Goal: Information Seeking & Learning: Check status

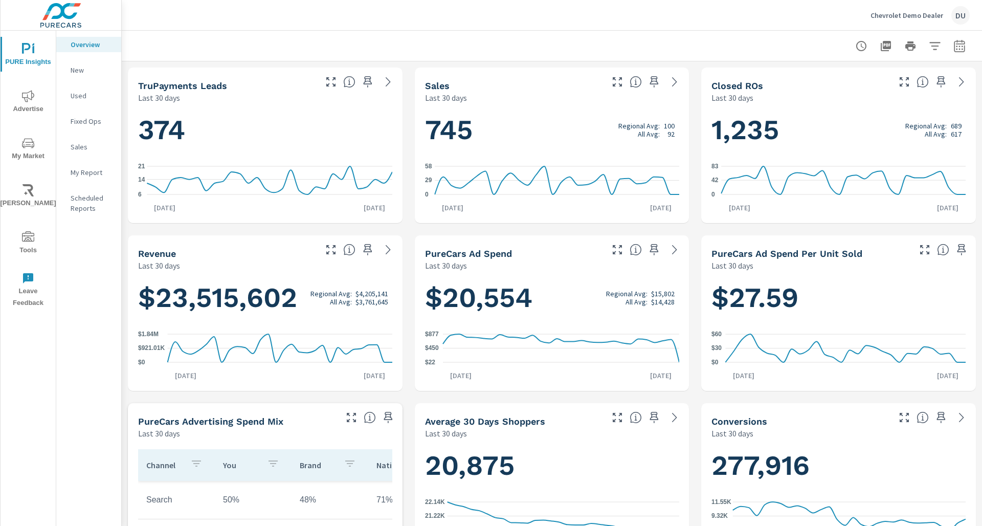
click at [30, 144] on icon "nav menu" at bounding box center [28, 143] width 12 height 12
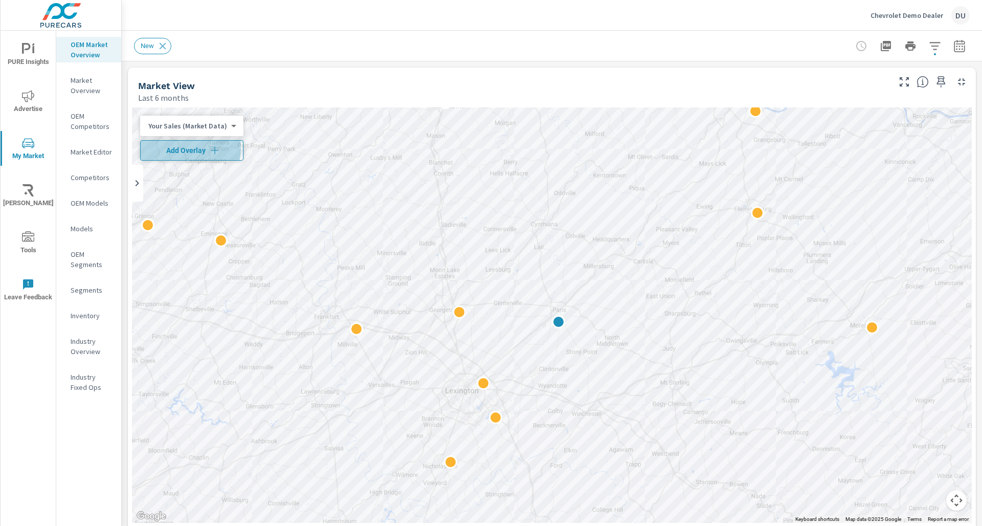
click at [178, 148] on span "Add Overlay" at bounding box center [192, 150] width 94 height 10
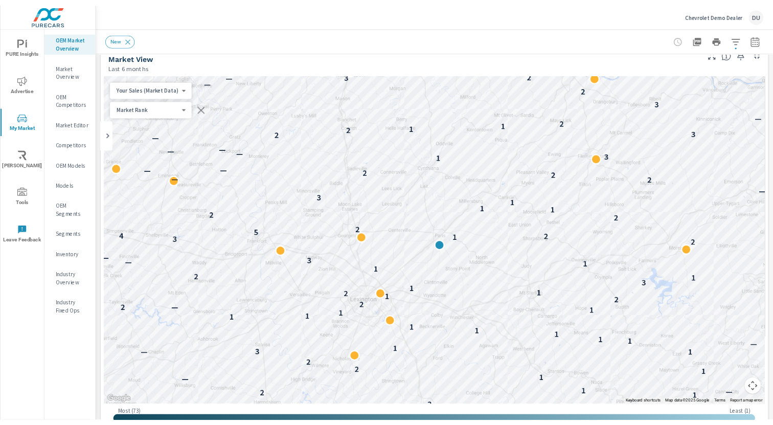
scroll to position [17, 0]
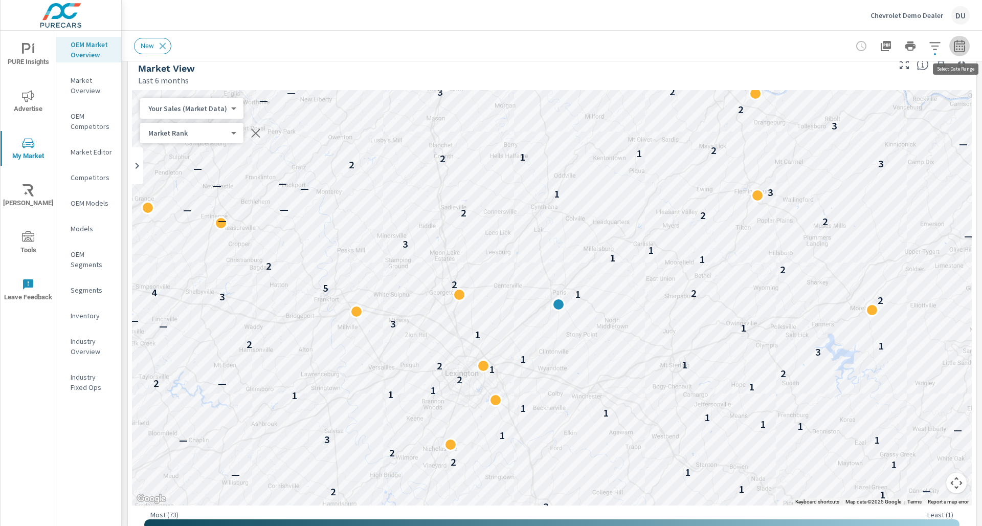
click at [773, 47] on icon "button" at bounding box center [959, 48] width 7 height 4
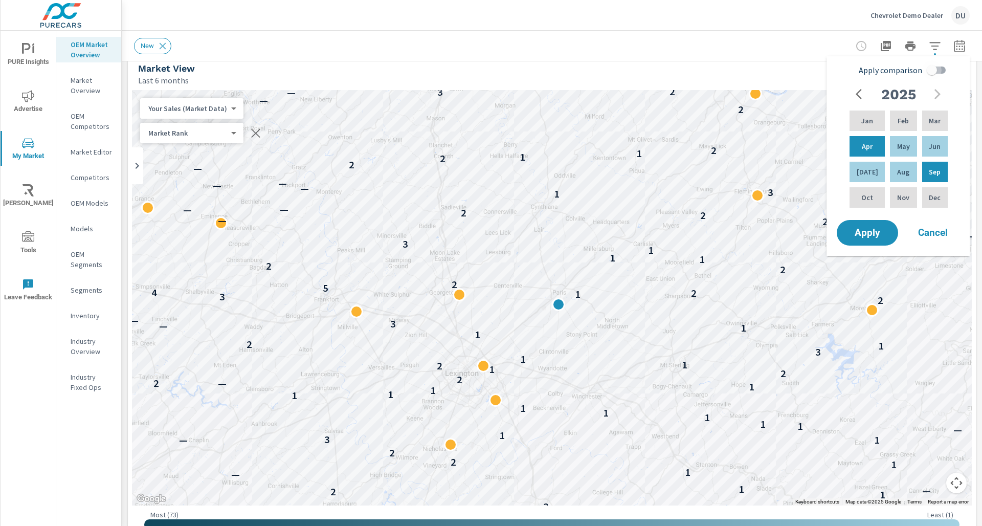
click at [773, 71] on input "Apply comparison" at bounding box center [931, 69] width 58 height 19
checkbox input "true"
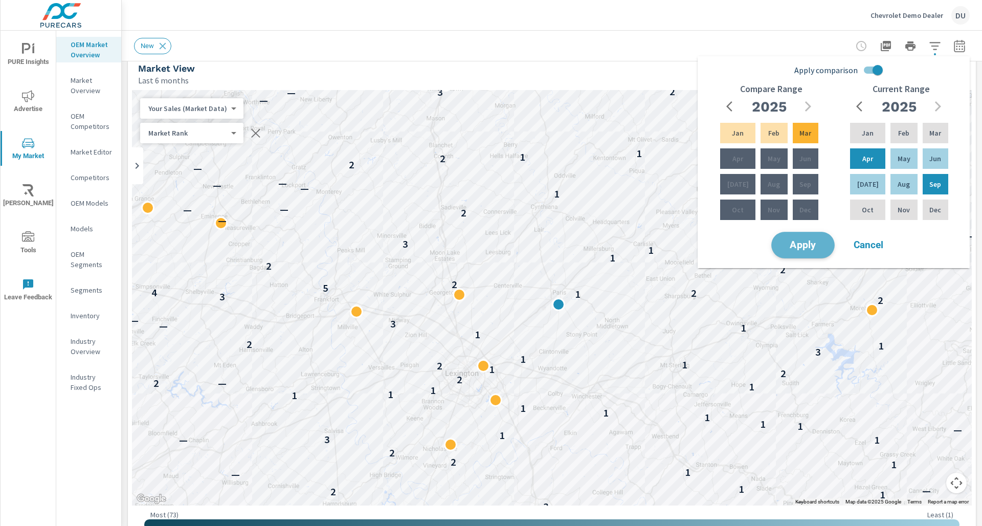
click at [773, 250] on span "Apply" at bounding box center [803, 245] width 42 height 10
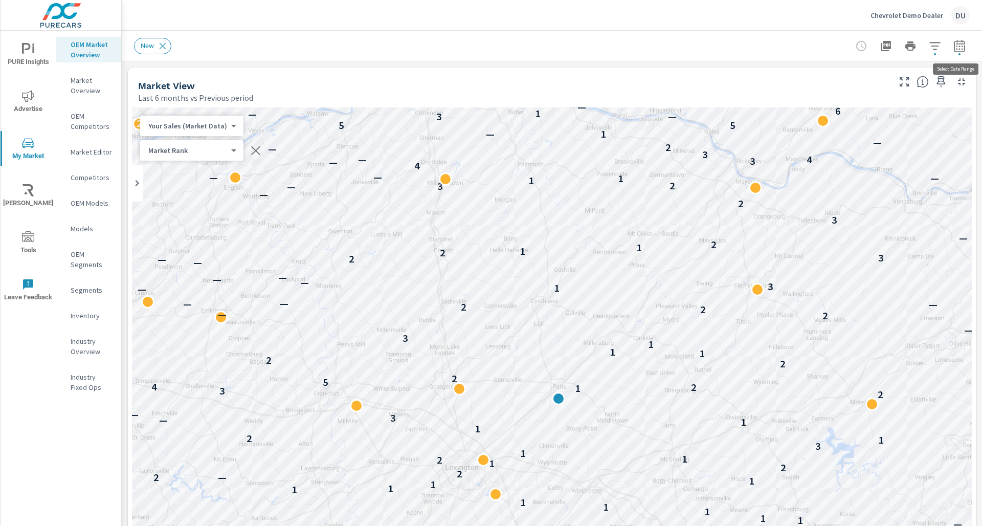
click at [773, 51] on icon "button" at bounding box center [959, 45] width 11 height 12
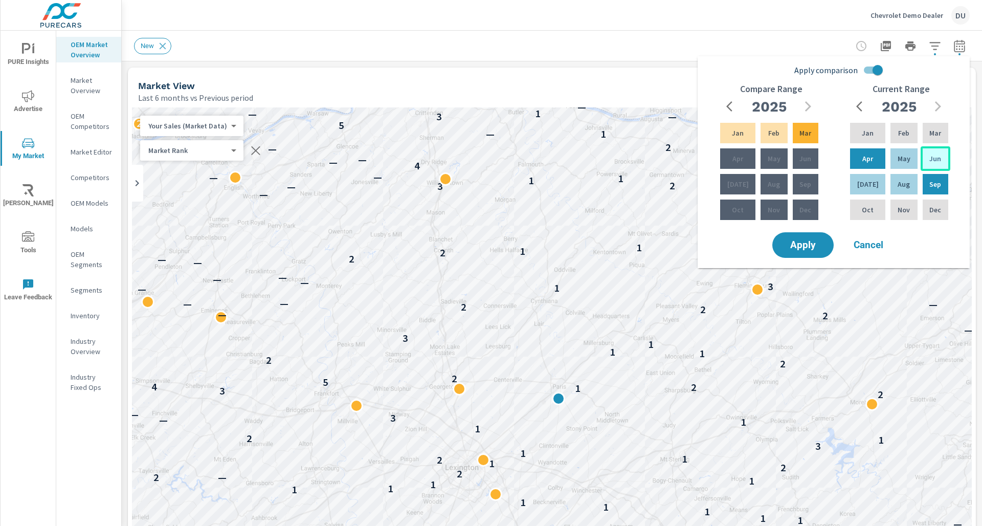
click at [773, 154] on p "Jun" at bounding box center [935, 158] width 12 height 10
click at [773, 183] on p "Aug" at bounding box center [903, 184] width 12 height 10
click at [773, 73] on input "Apply comparison" at bounding box center [877, 69] width 58 height 19
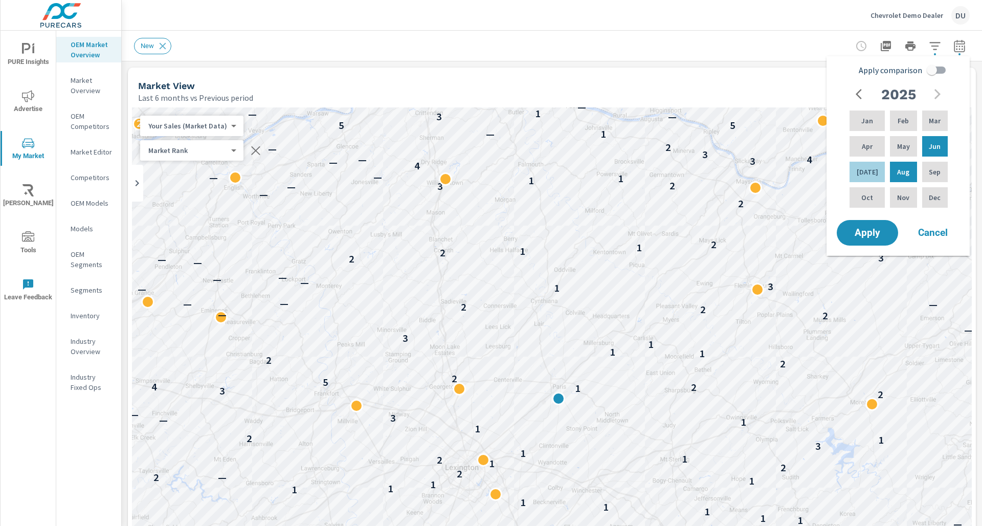
click at [773, 66] on input "Apply comparison" at bounding box center [931, 69] width 58 height 19
checkbox input "true"
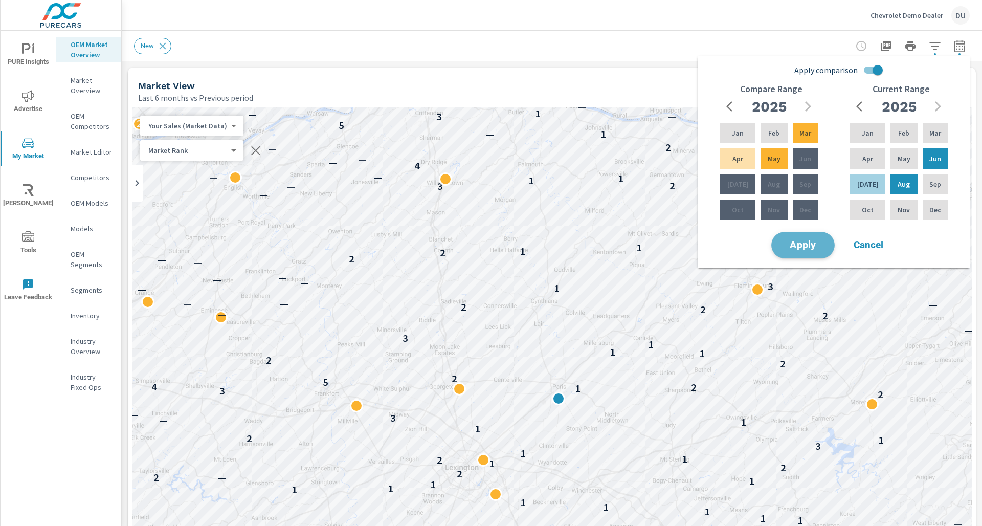
click at [773, 237] on button "Apply" at bounding box center [802, 245] width 63 height 27
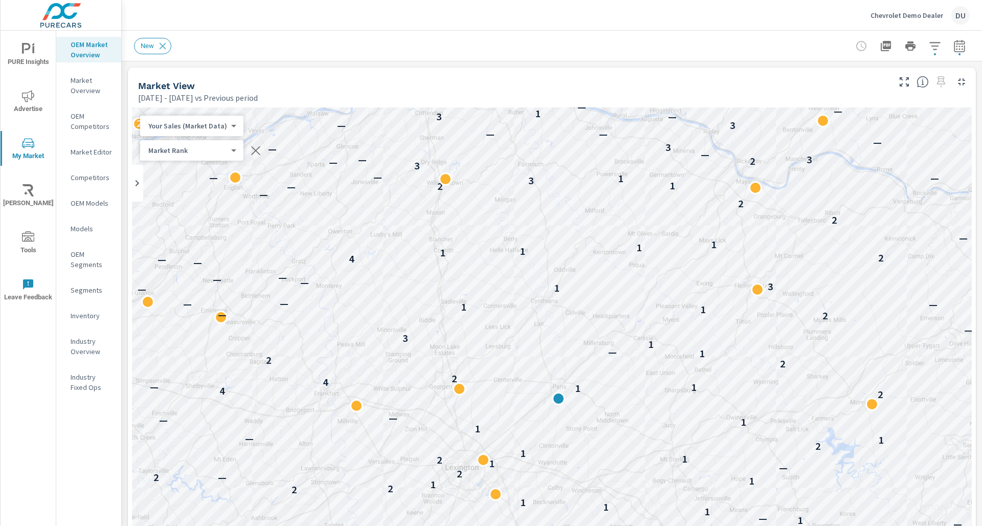
click at [773, 47] on div "New" at bounding box center [552, 46] width 860 height 30
click at [773, 47] on icon "button" at bounding box center [959, 48] width 7 height 4
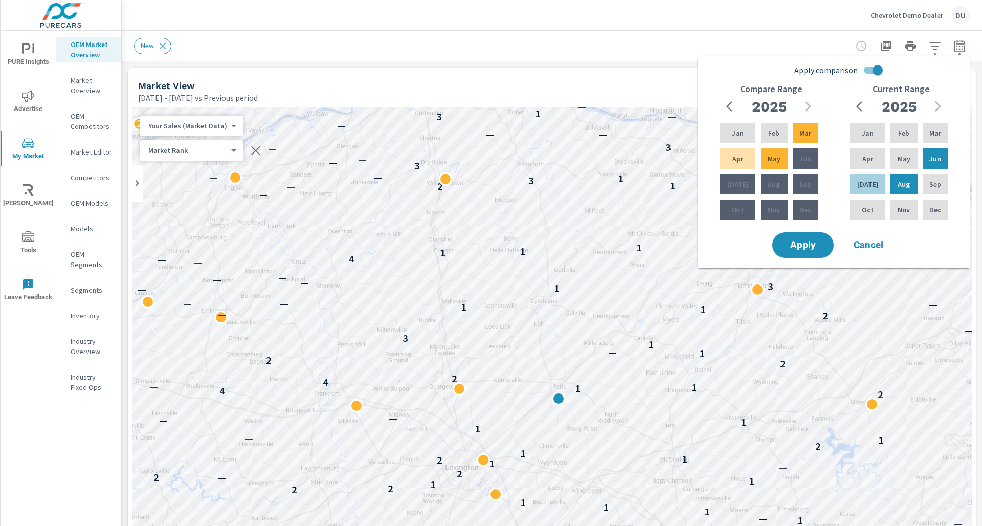
click at [773, 55] on div at bounding box center [910, 46] width 119 height 20
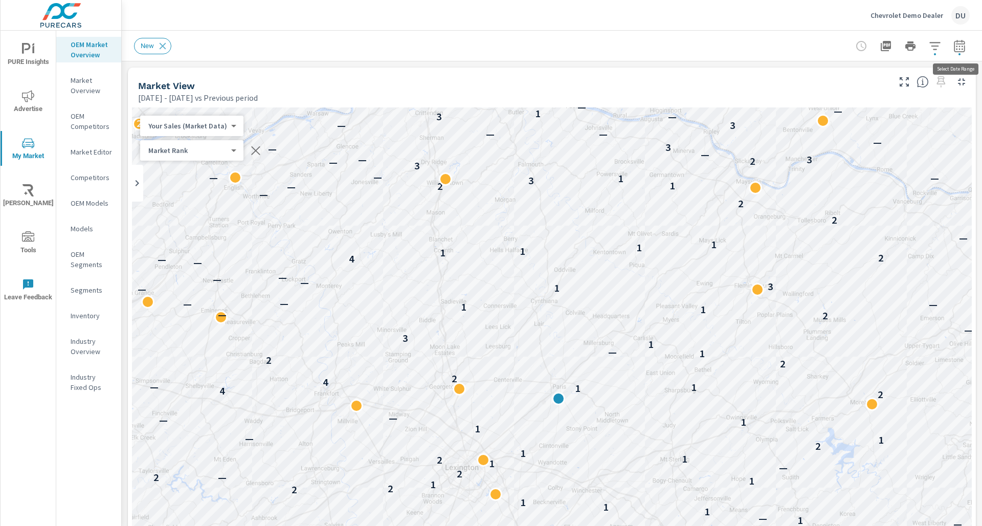
click at [773, 48] on icon "button" at bounding box center [959, 46] width 12 height 12
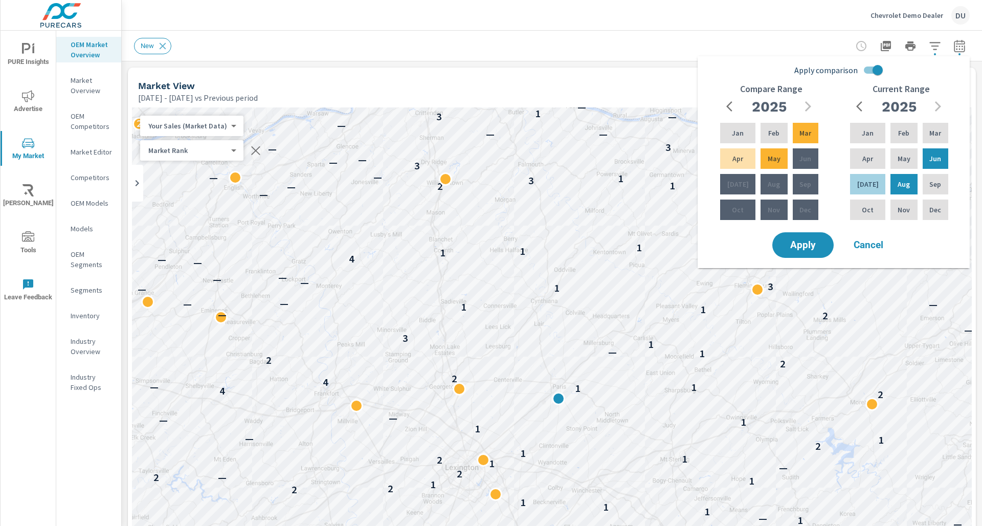
click at [773, 67] on input "Apply comparison" at bounding box center [877, 69] width 58 height 19
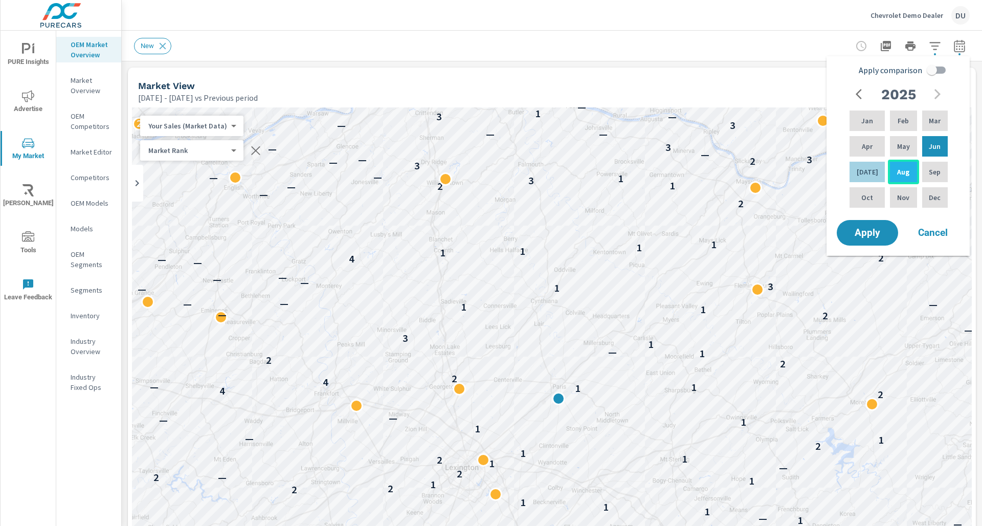
click at [773, 169] on div "Aug" at bounding box center [903, 172] width 31 height 25
click at [773, 128] on div "Mar" at bounding box center [935, 120] width 30 height 25
click at [773, 71] on input "Apply comparison" at bounding box center [931, 69] width 58 height 19
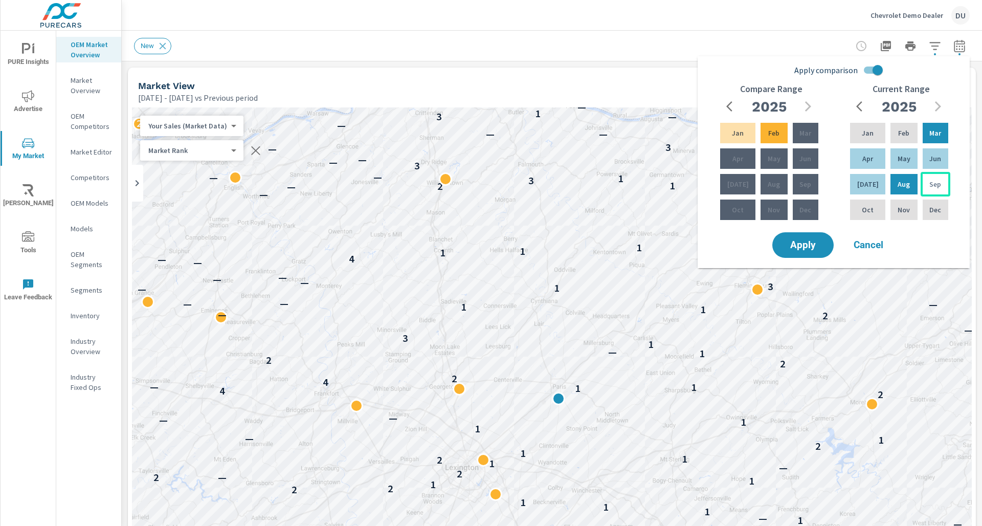
click at [773, 185] on div "Sep" at bounding box center [935, 184] width 30 height 25
click at [773, 167] on div "Apr" at bounding box center [867, 158] width 39 height 25
click at [773, 65] on input "Apply comparison" at bounding box center [877, 69] width 58 height 19
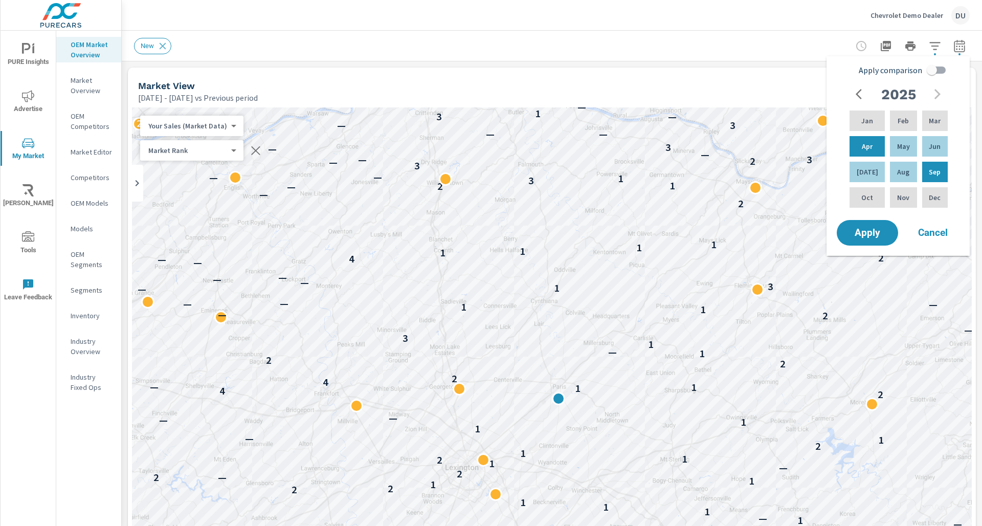
click at [773, 74] on input "Apply comparison" at bounding box center [931, 69] width 58 height 19
checkbox input "true"
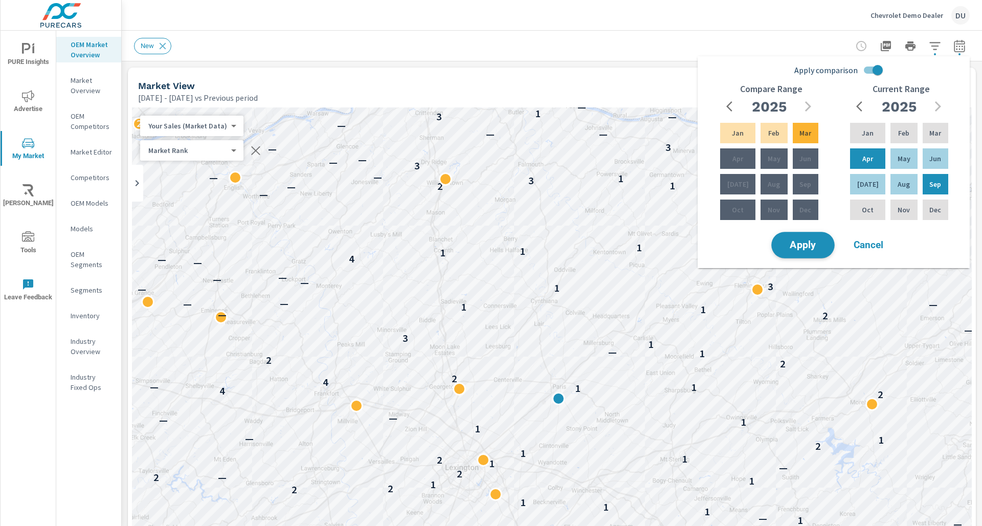
click at [773, 256] on button "Apply" at bounding box center [802, 245] width 63 height 27
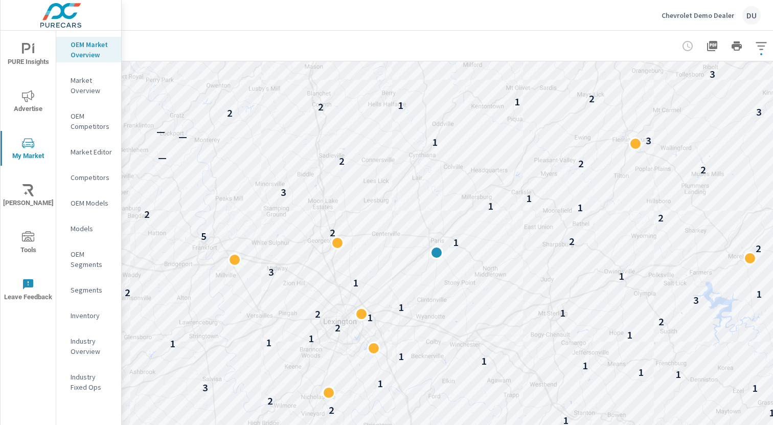
scroll to position [145, 70]
